Goal: Information Seeking & Learning: Learn about a topic

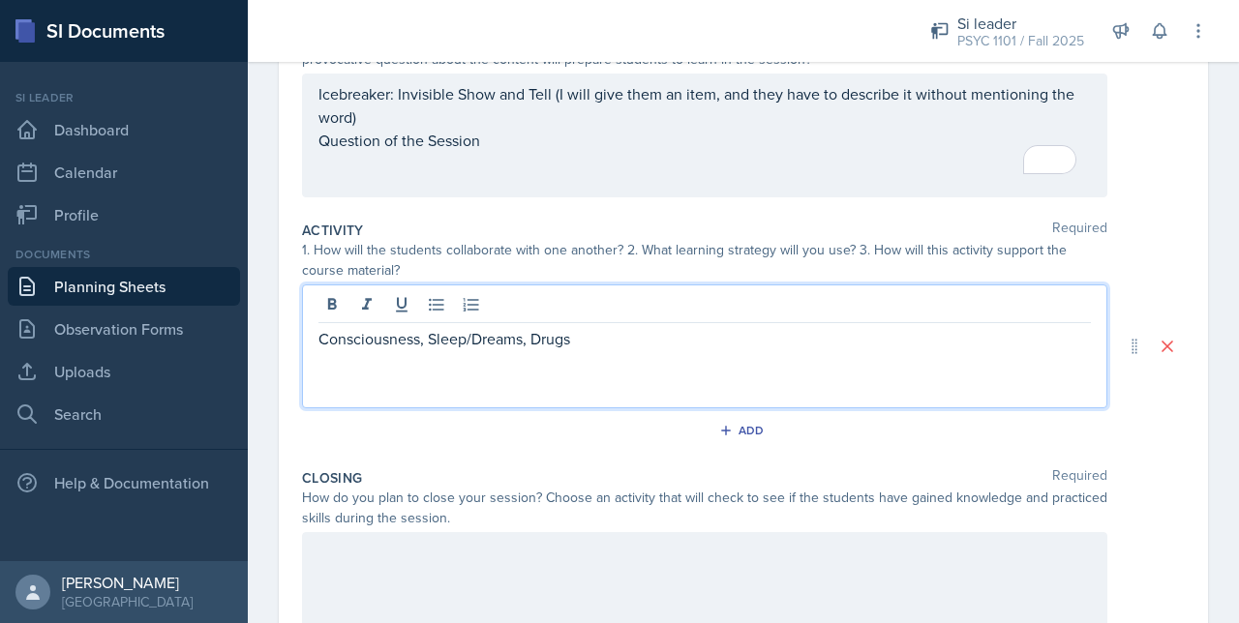
scroll to position [254, 0]
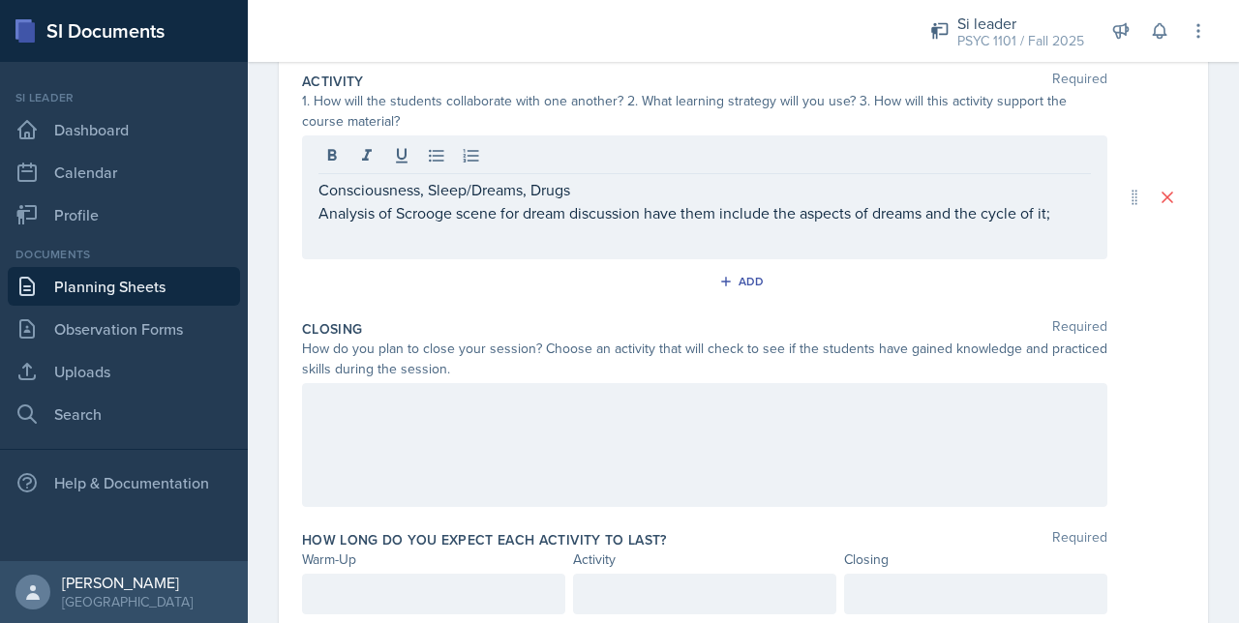
click at [448, 481] on div at bounding box center [704, 445] width 805 height 124
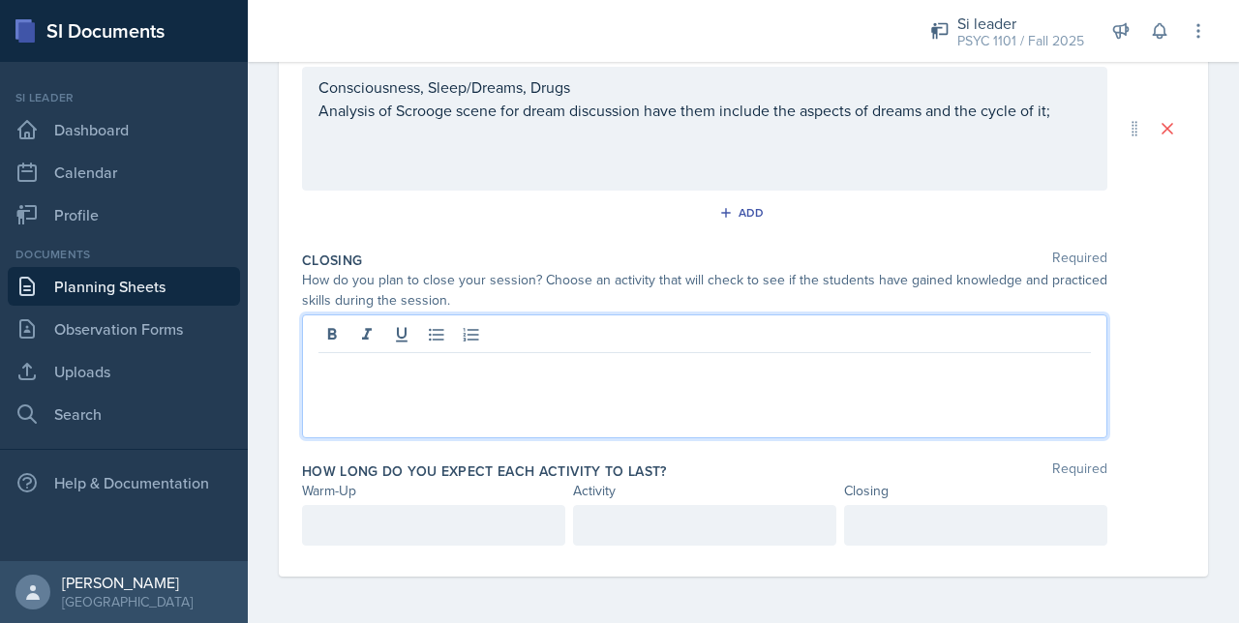
click at [385, 526] on p at bounding box center [434, 525] width 230 height 23
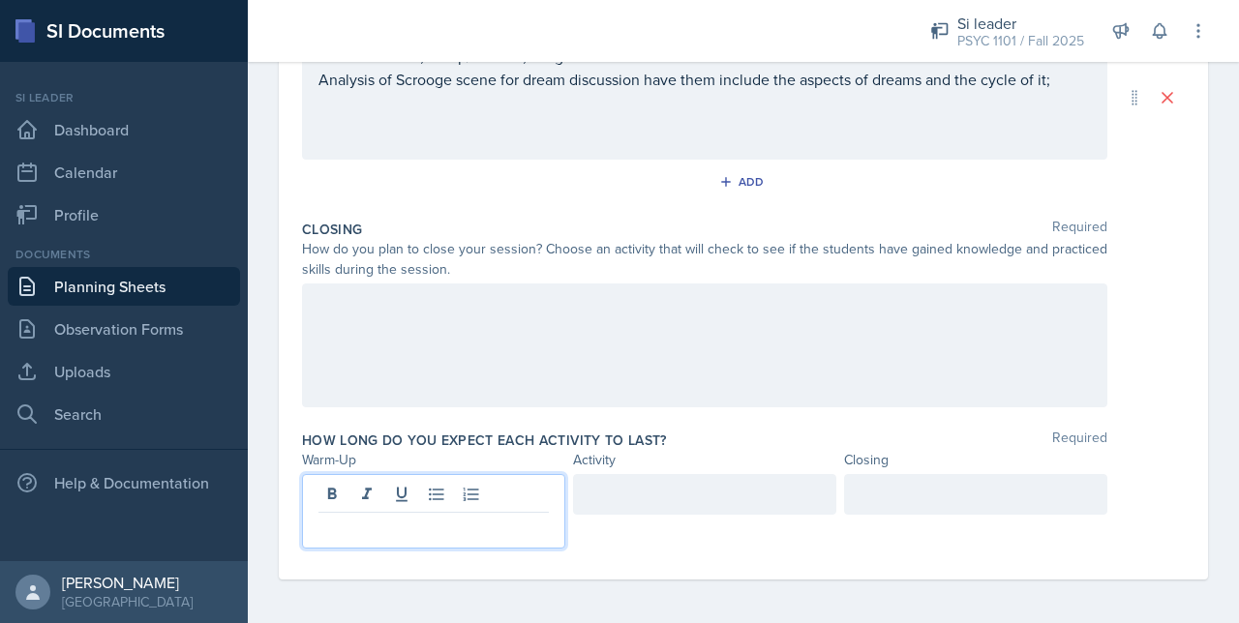
click at [354, 380] on div at bounding box center [704, 346] width 805 height 124
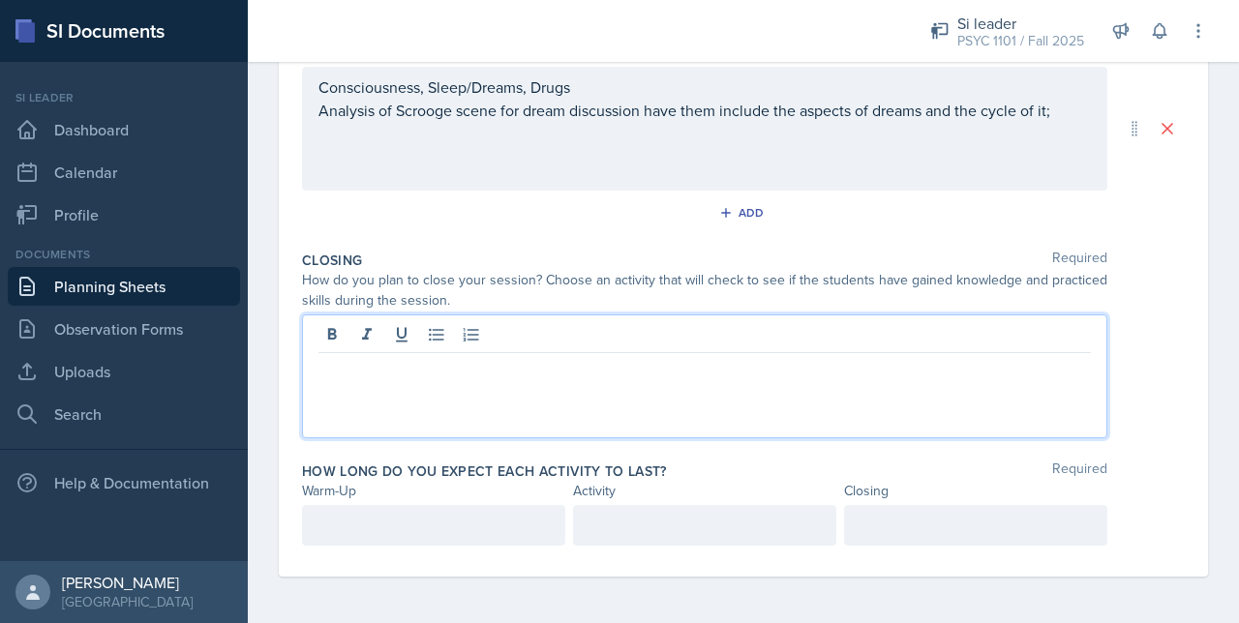
scroll to position [469, 0]
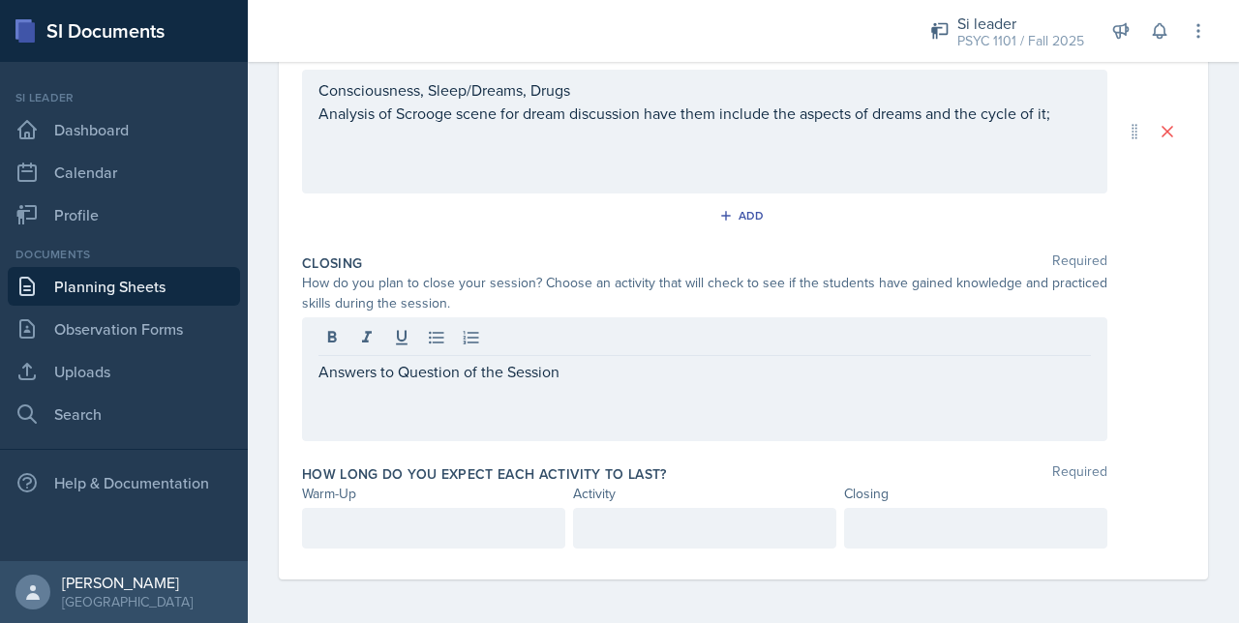
click at [1081, 121] on div "Consciousness, Sleep/Dreams, Drugs Analysis of Scrooge scene for dream discussi…" at bounding box center [704, 132] width 805 height 124
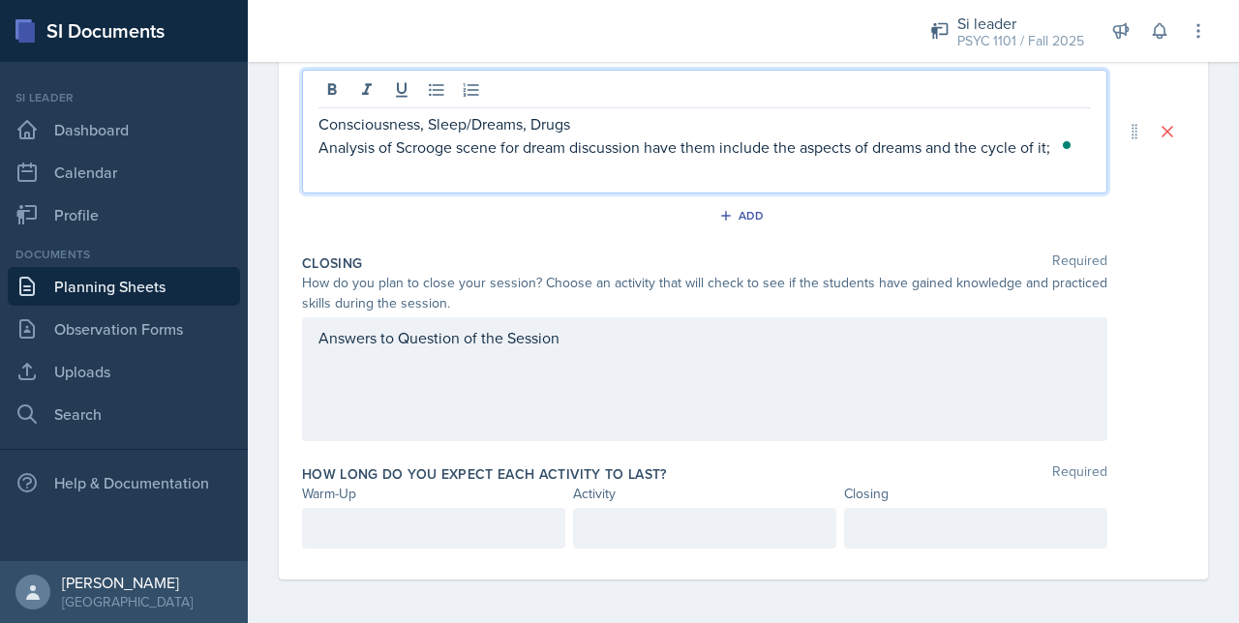
click at [1067, 115] on p "Consciousness, Sleep/Dreams, Drugs" at bounding box center [705, 123] width 773 height 23
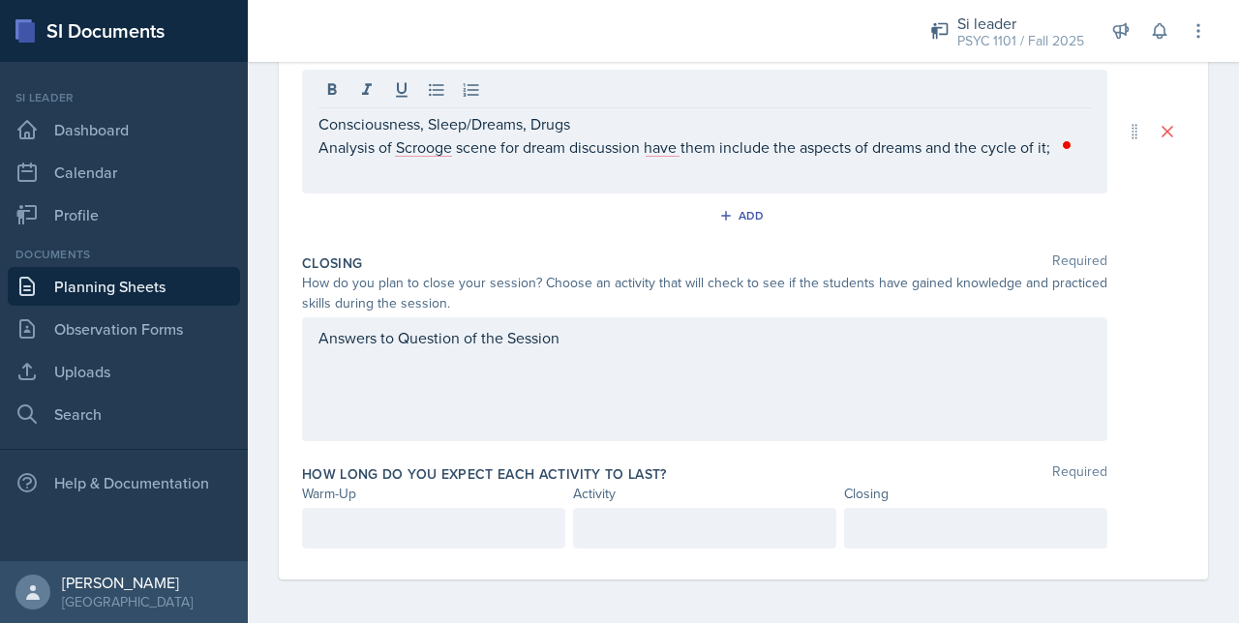
click at [618, 362] on div "Answers to Question of the Session" at bounding box center [704, 380] width 805 height 124
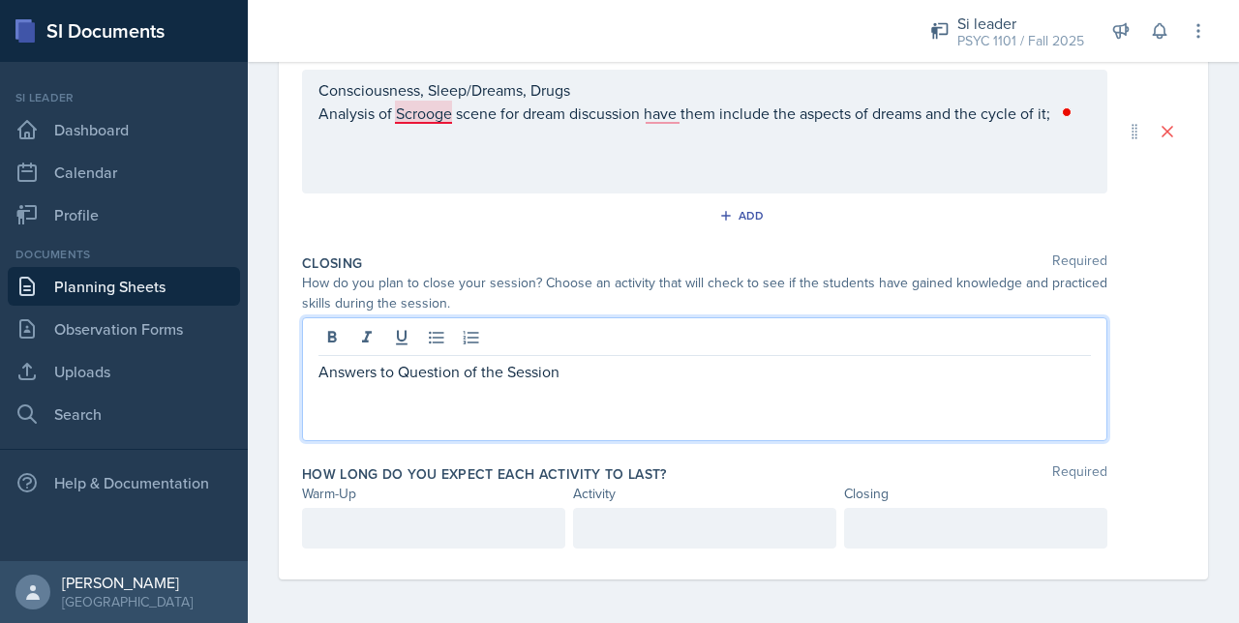
click at [409, 113] on div "Consciousness, Sleep/Dreams, Drugs Analysis of Scrooge scene for dream discussi…" at bounding box center [705, 101] width 773 height 46
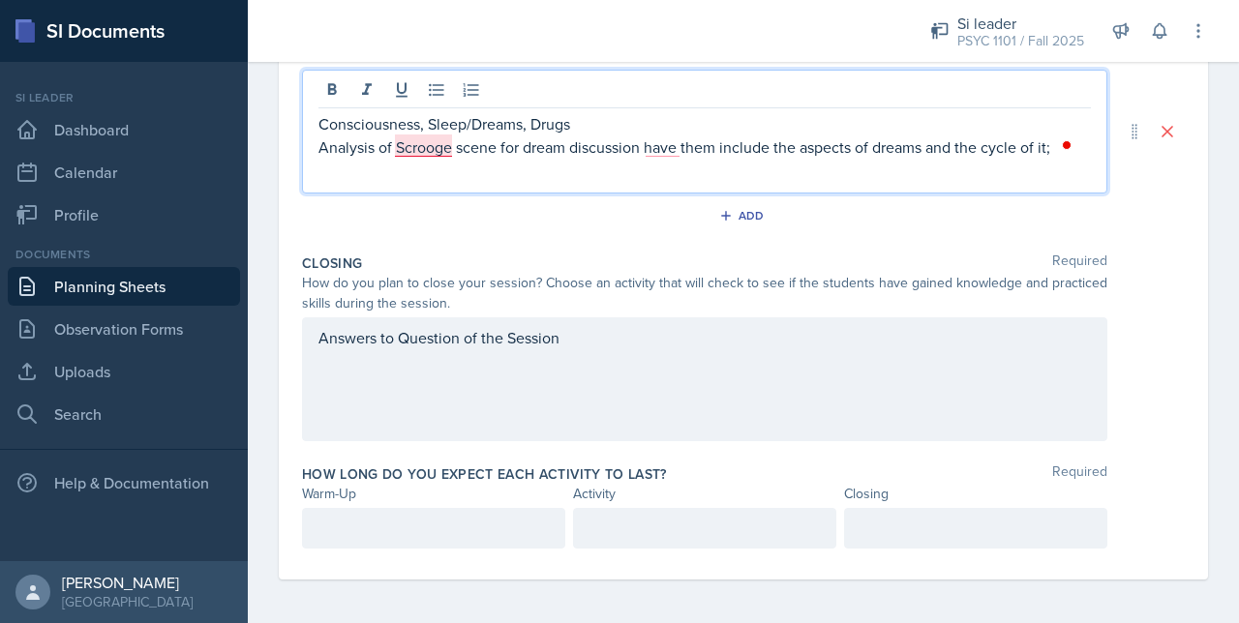
click at [434, 150] on p "Analysis of Scrooge scene for dream discussion have them include the aspects of…" at bounding box center [705, 147] width 773 height 23
click at [688, 156] on p "Analysis of the Scrooge scene for dream discussion have them include the aspect…" at bounding box center [705, 147] width 773 height 23
